Goal: Navigation & Orientation: Find specific page/section

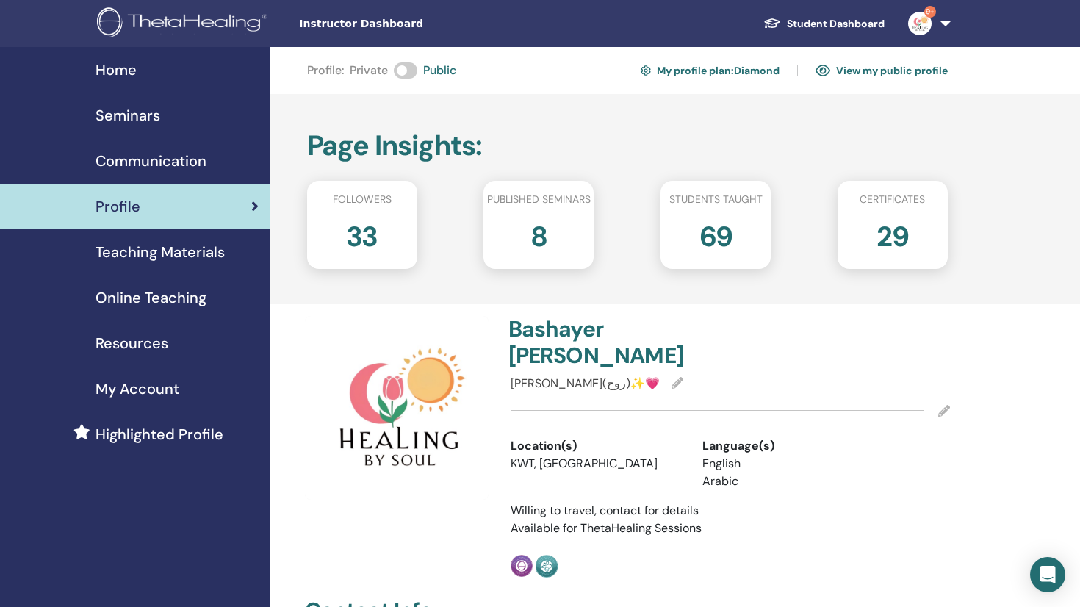
click at [163, 115] on div "Seminars" at bounding box center [135, 115] width 247 height 22
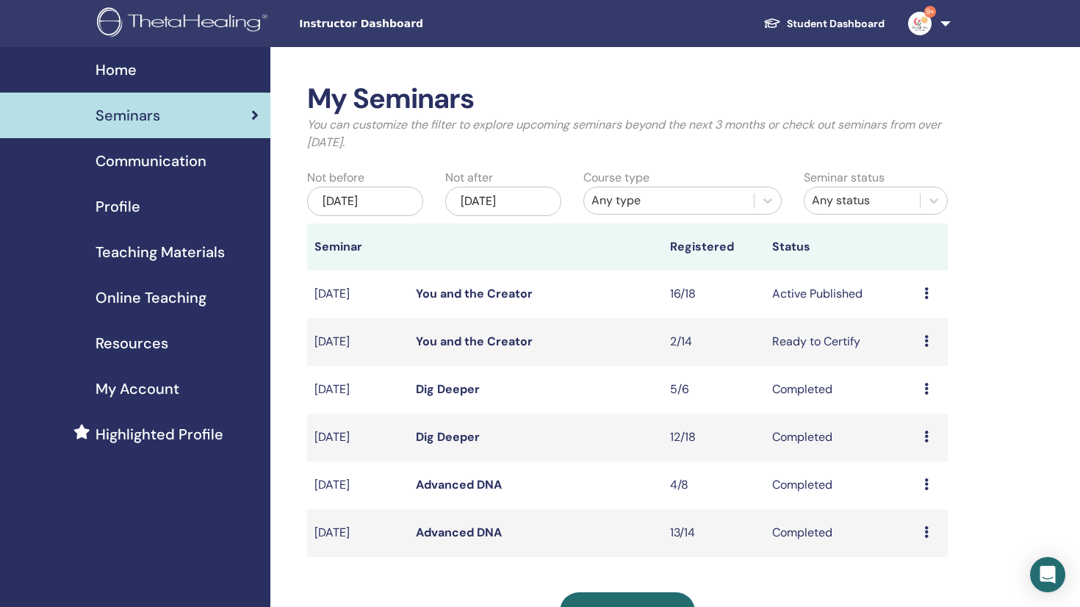
click at [925, 293] on icon at bounding box center [927, 293] width 4 height 12
click at [166, 157] on span "Communication" at bounding box center [151, 161] width 111 height 22
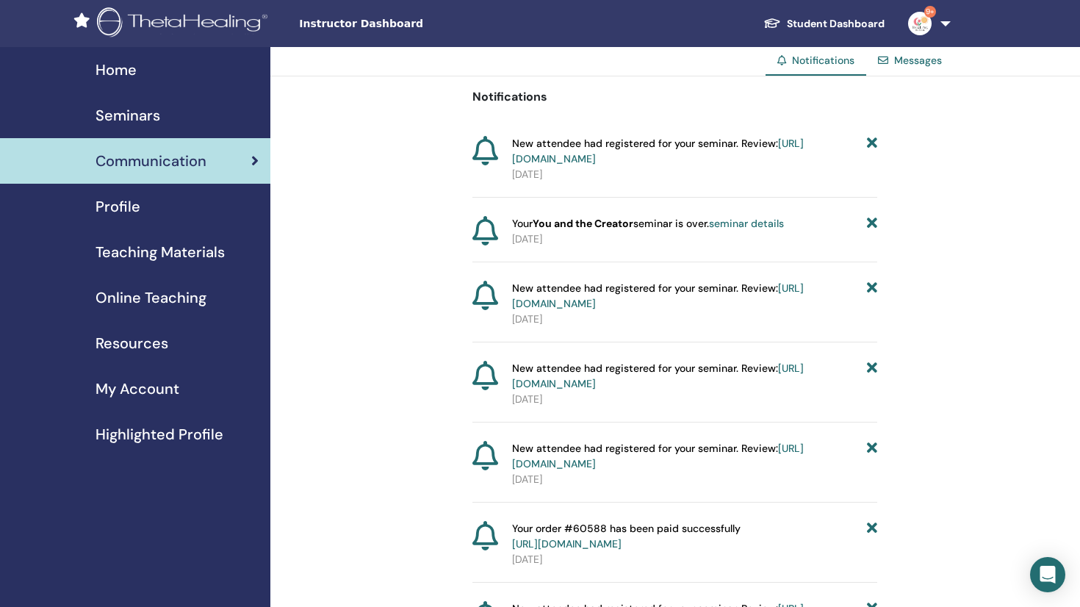
click at [147, 111] on span "Seminars" at bounding box center [128, 115] width 65 height 22
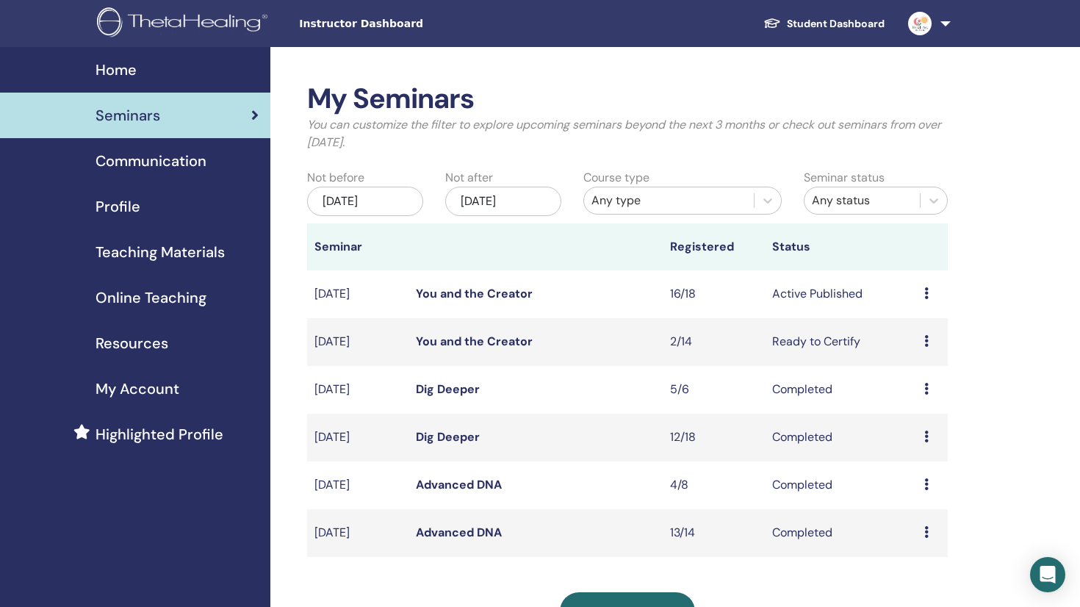
click at [132, 71] on span "Home" at bounding box center [116, 70] width 41 height 22
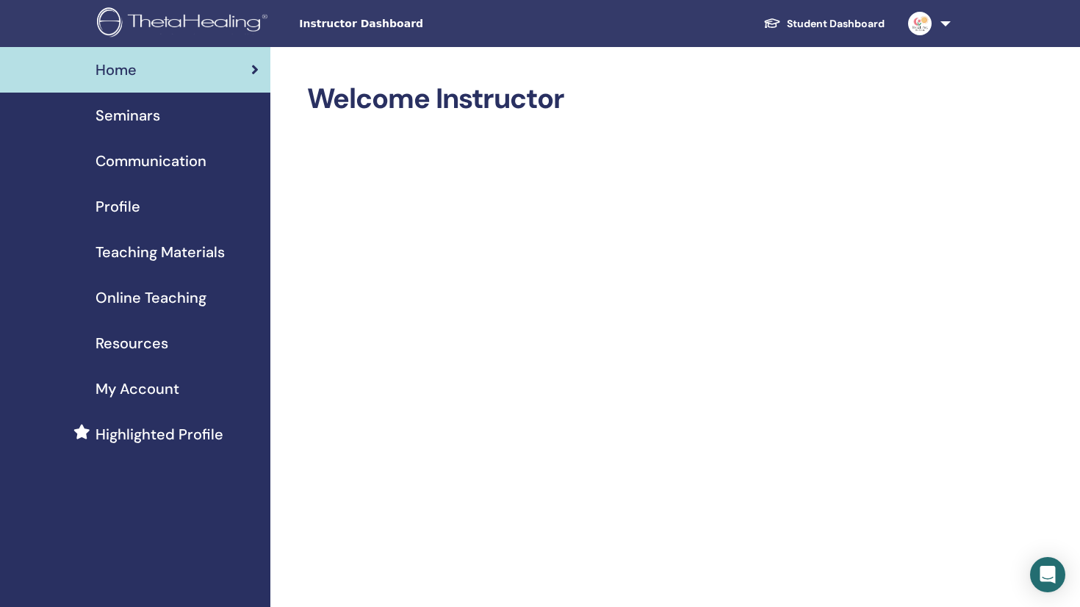
click at [131, 209] on span "Profile" at bounding box center [118, 207] width 45 height 22
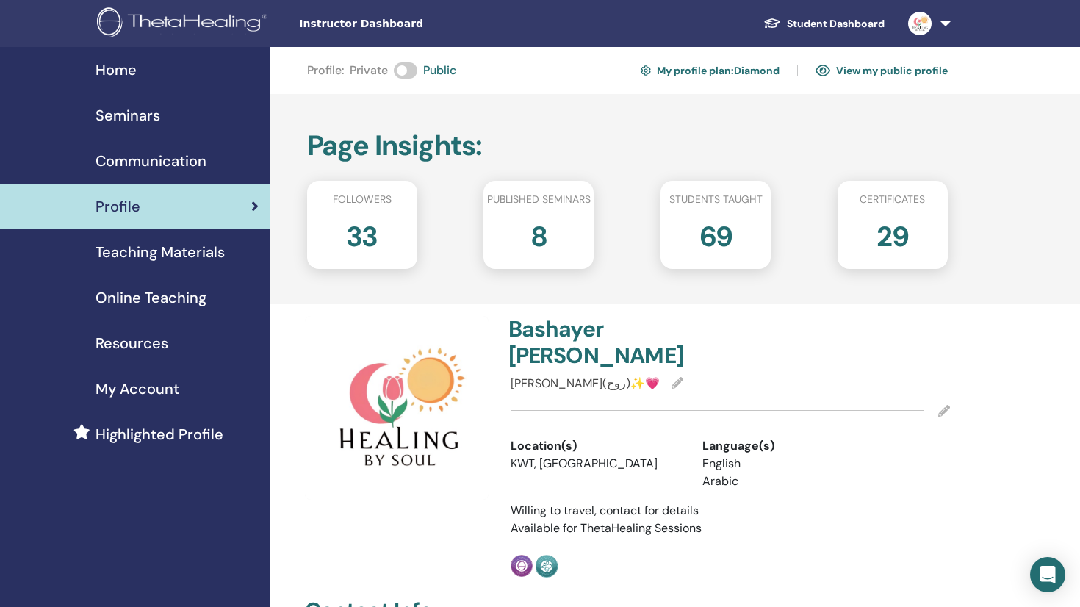
click at [850, 68] on link "View my public profile" at bounding box center [882, 71] width 132 height 24
click at [813, 22] on link "Student Dashboard" at bounding box center [824, 23] width 145 height 27
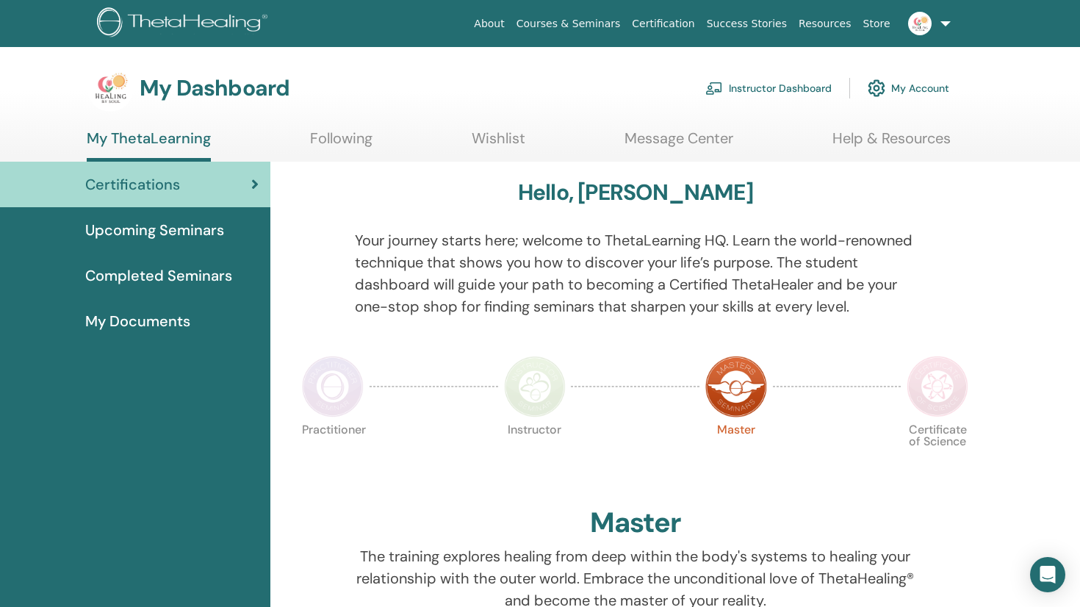
click at [348, 132] on link "Following" at bounding box center [341, 143] width 62 height 29
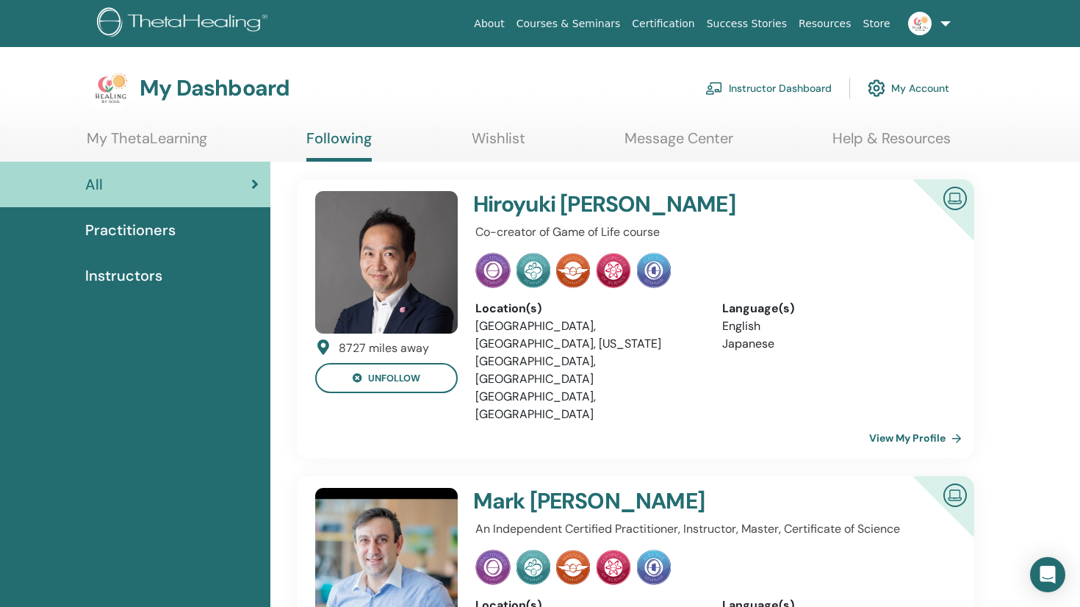
click at [481, 133] on link "Wishlist" at bounding box center [499, 143] width 54 height 29
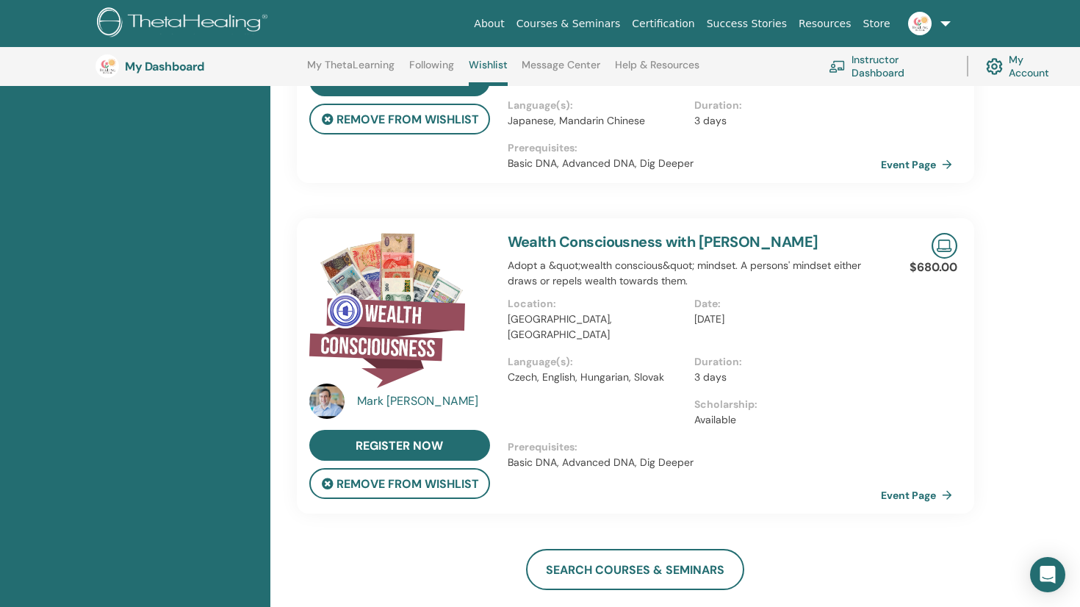
scroll to position [304, 0]
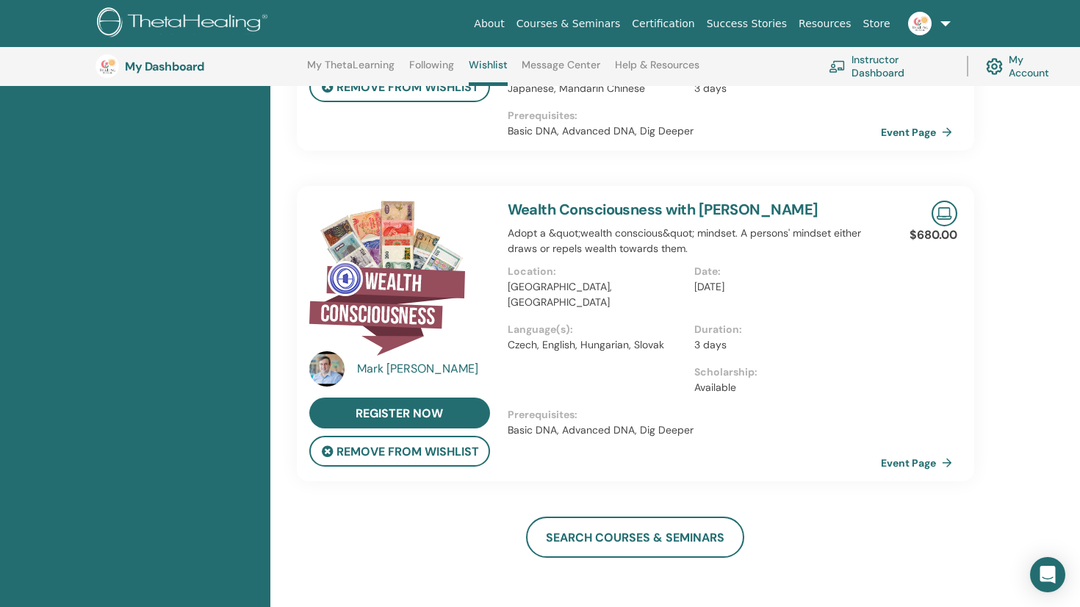
click at [326, 352] on img at bounding box center [326, 368] width 35 height 35
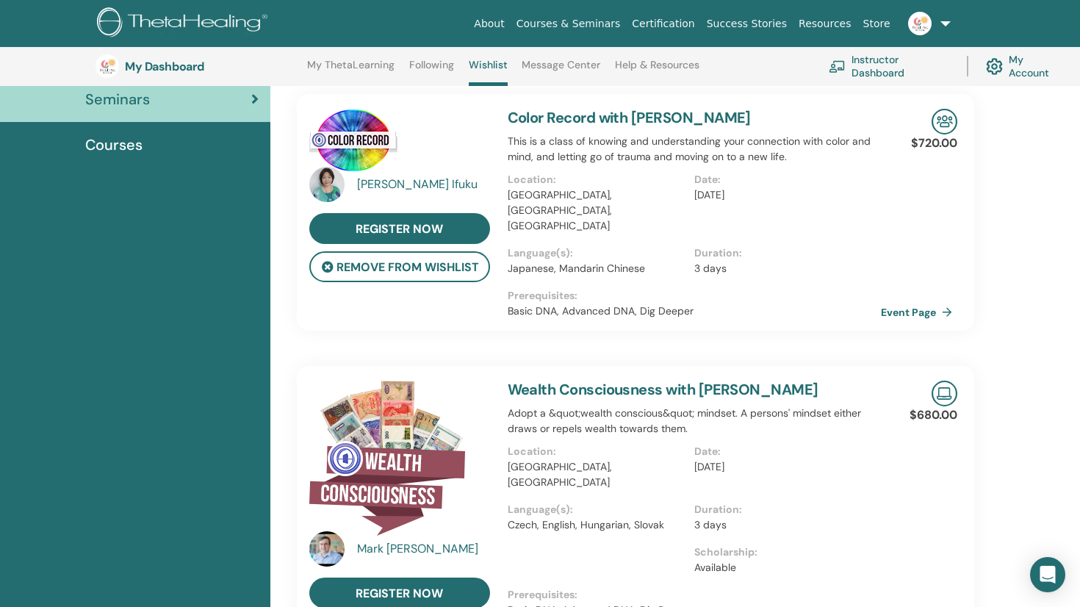
scroll to position [123, 0]
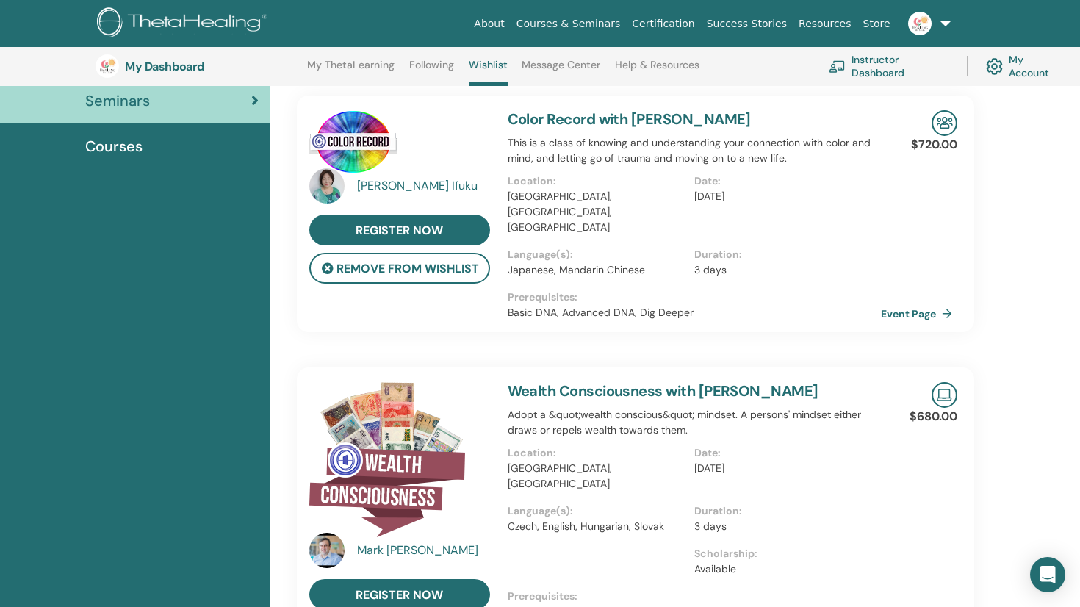
click at [409, 542] on div "Mark Anthony" at bounding box center [425, 551] width 136 height 18
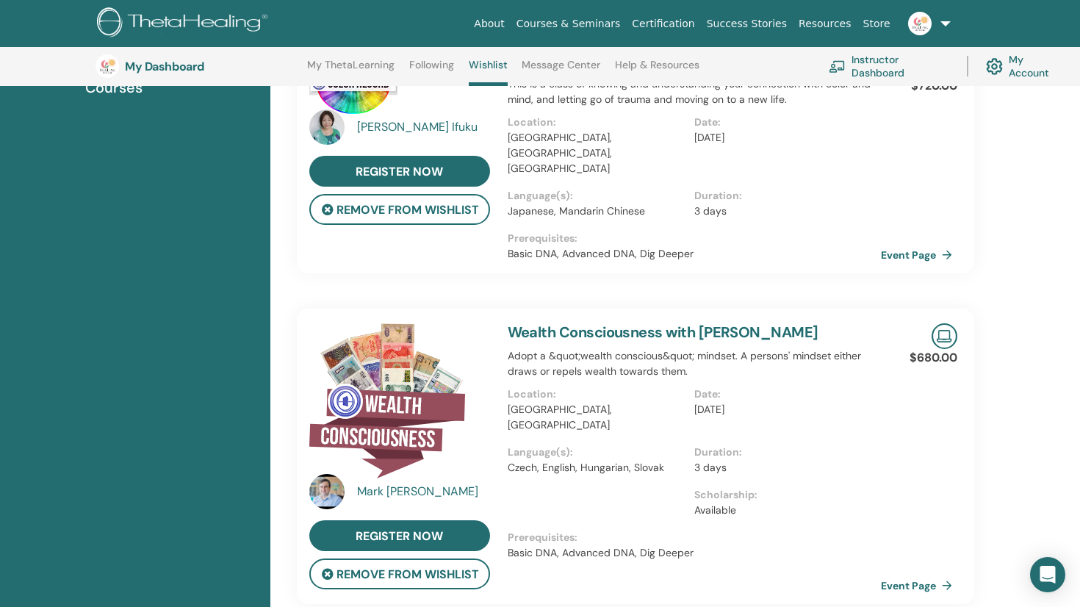
scroll to position [184, 0]
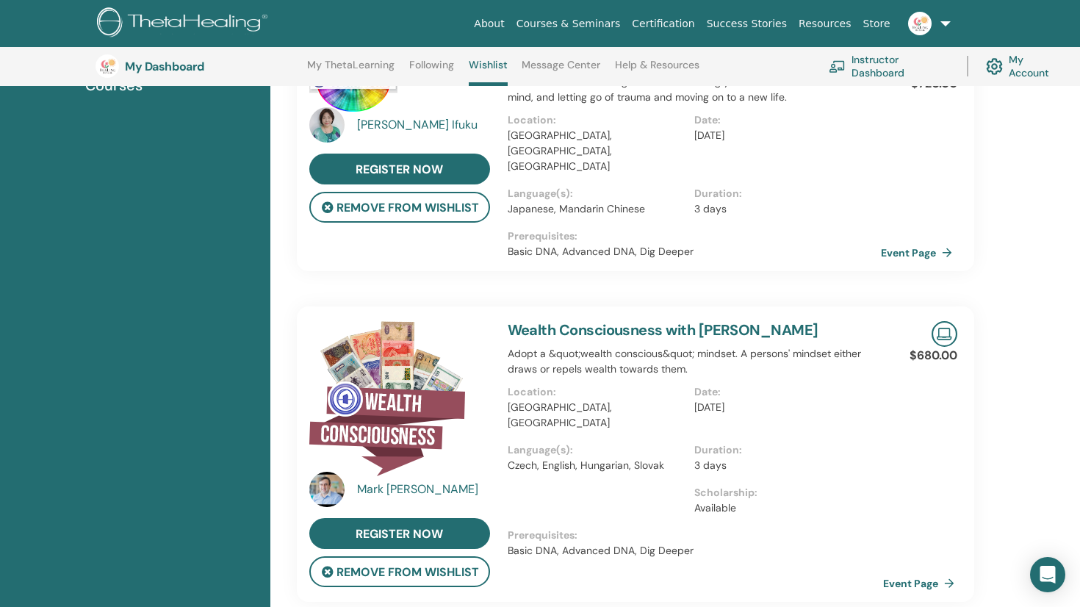
click at [925, 573] on link "Event Page" at bounding box center [921, 584] width 77 height 22
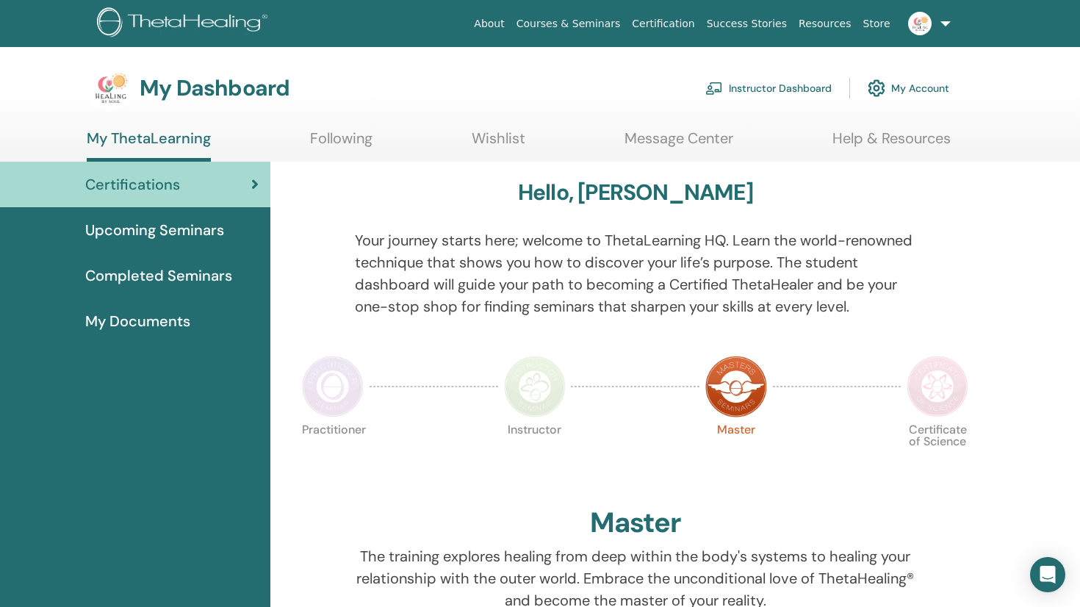
click at [337, 136] on link "Following" at bounding box center [341, 143] width 62 height 29
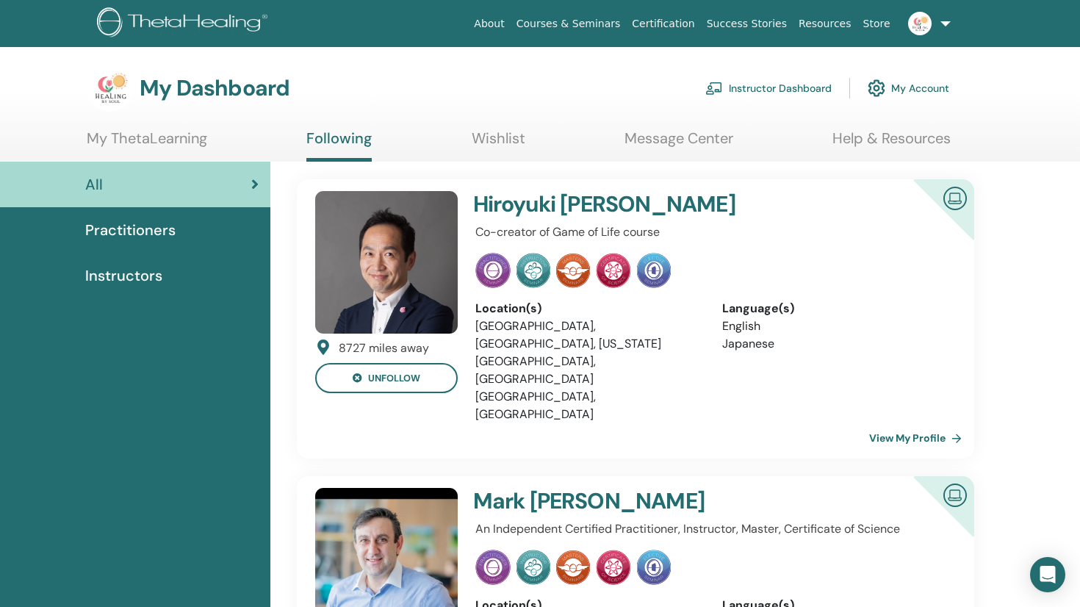
click at [889, 423] on link "View My Profile" at bounding box center [918, 437] width 98 height 29
click at [901, 423] on link "View My Profile" at bounding box center [918, 437] width 98 height 29
click at [497, 140] on link "Wishlist" at bounding box center [499, 143] width 54 height 29
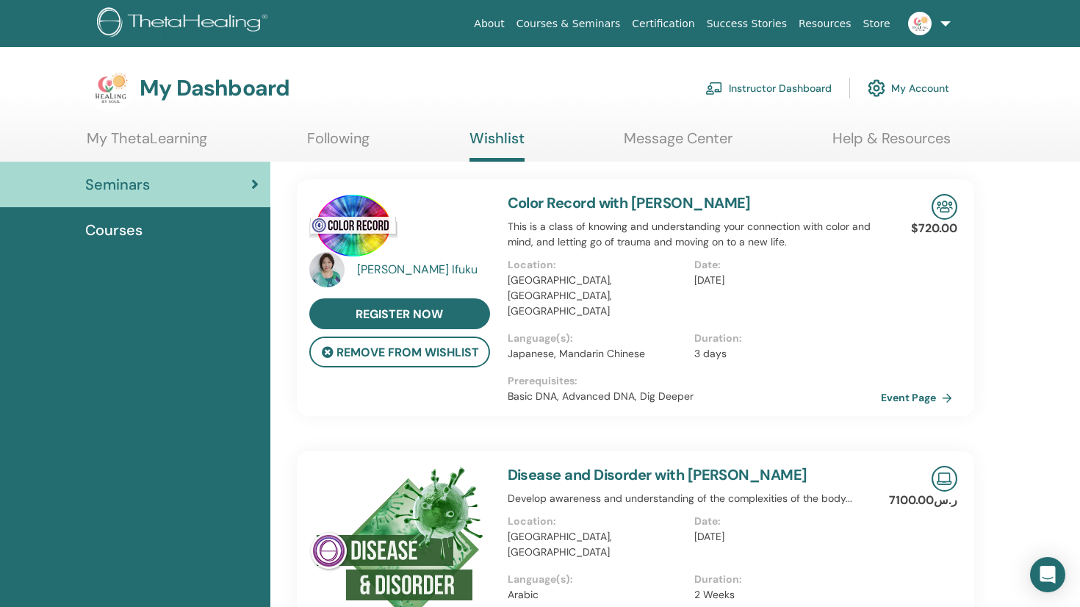
click at [362, 140] on link "Following" at bounding box center [338, 143] width 62 height 29
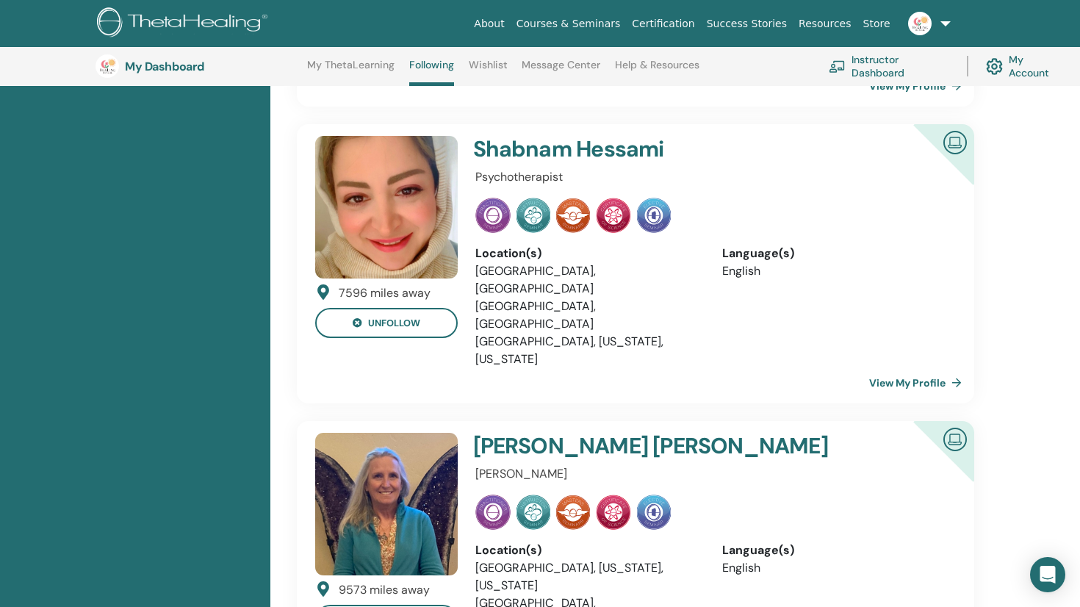
scroll to position [653, 0]
click at [426, 450] on img at bounding box center [386, 503] width 143 height 143
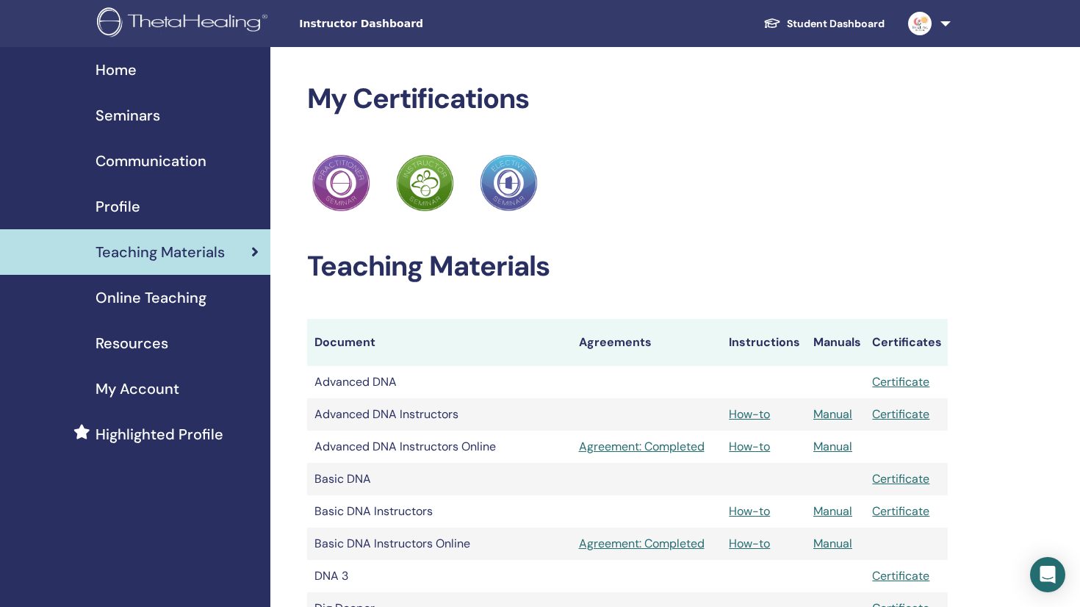
click at [836, 23] on link "Student Dashboard" at bounding box center [824, 23] width 145 height 27
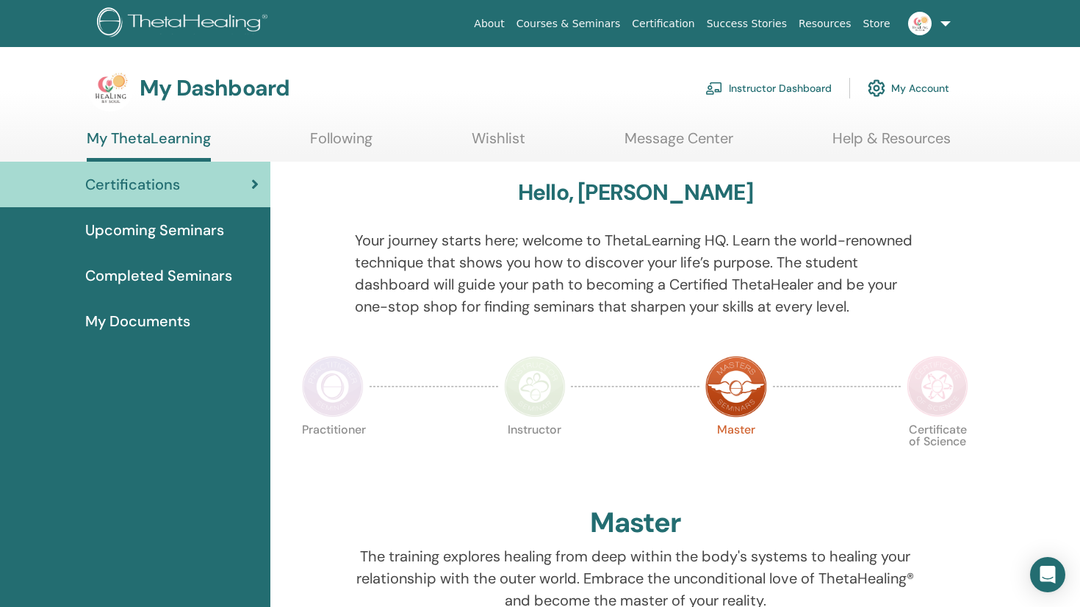
click at [192, 227] on span "Upcoming Seminars" at bounding box center [154, 230] width 139 height 22
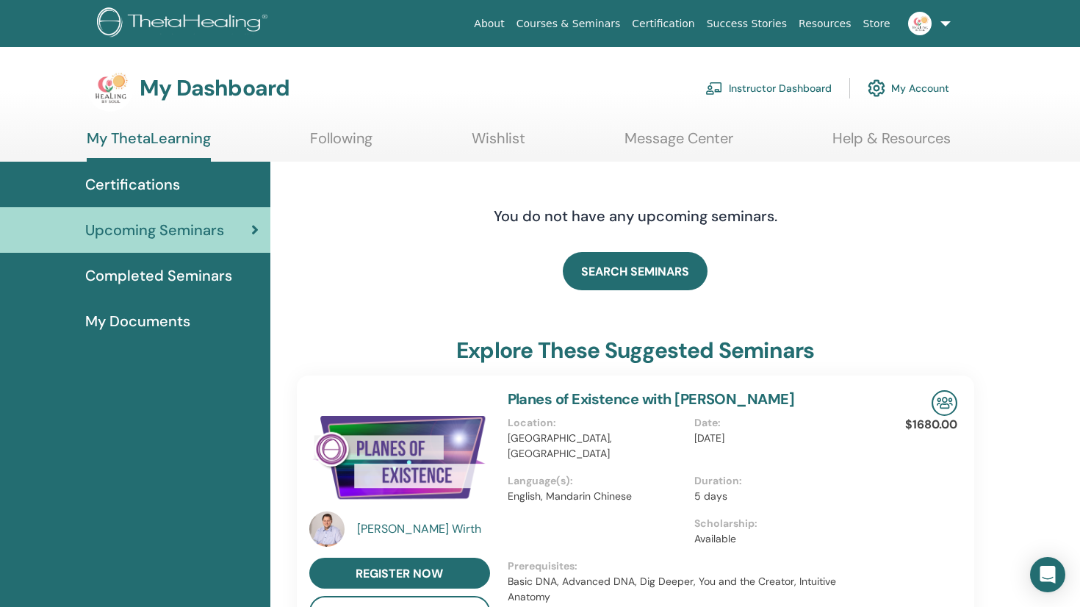
click at [185, 276] on span "Completed Seminars" at bounding box center [158, 276] width 147 height 22
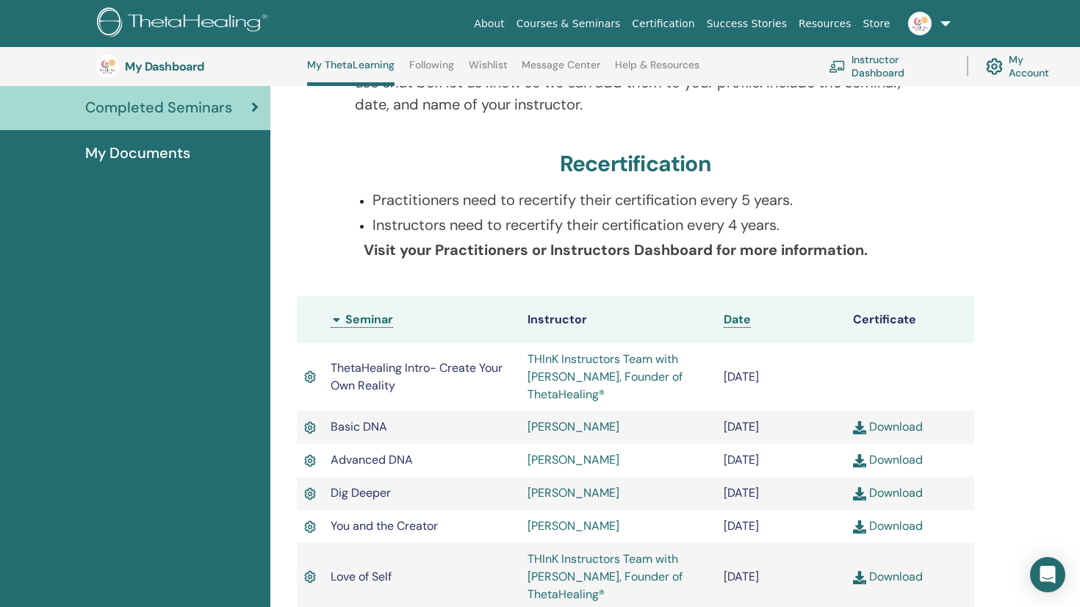
scroll to position [194, 0]
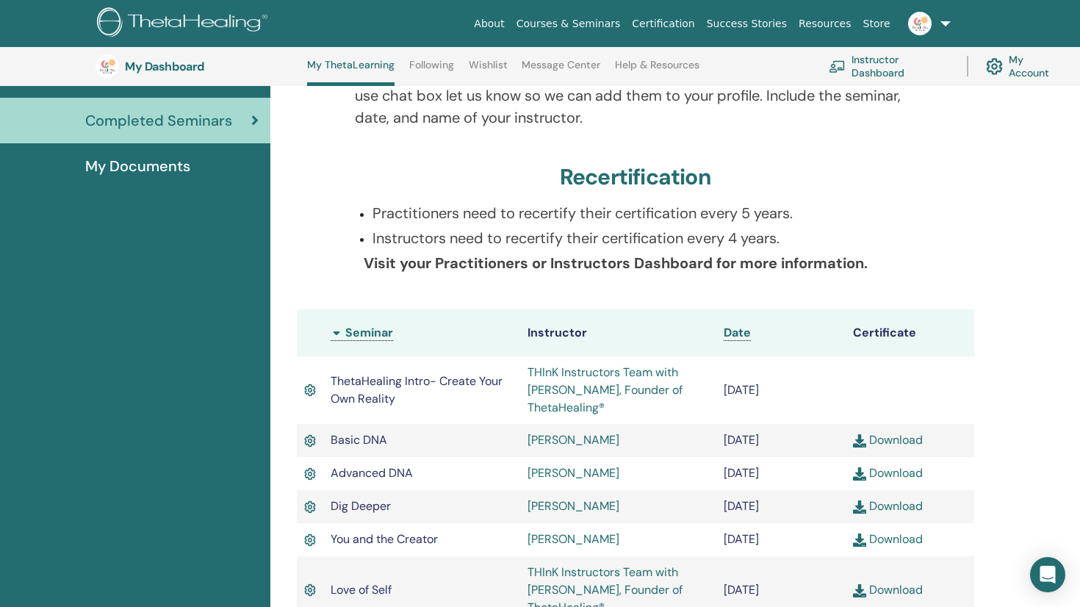
click at [443, 67] on link "Following" at bounding box center [431, 71] width 45 height 24
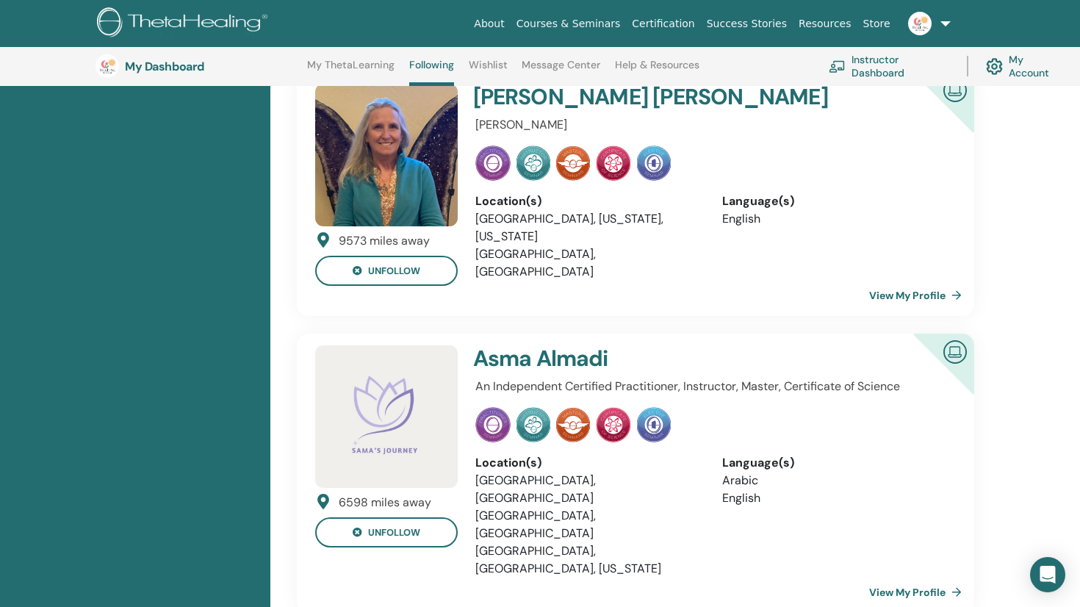
scroll to position [1008, 0]
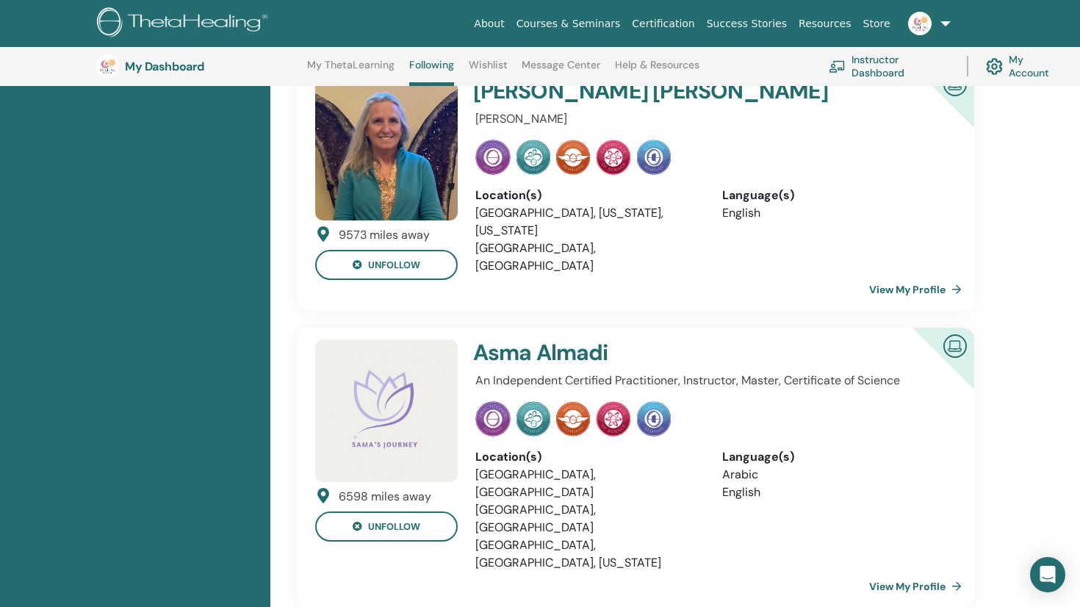
click at [889, 572] on link "View My Profile" at bounding box center [918, 586] width 98 height 29
